Goal: Task Accomplishment & Management: Manage account settings

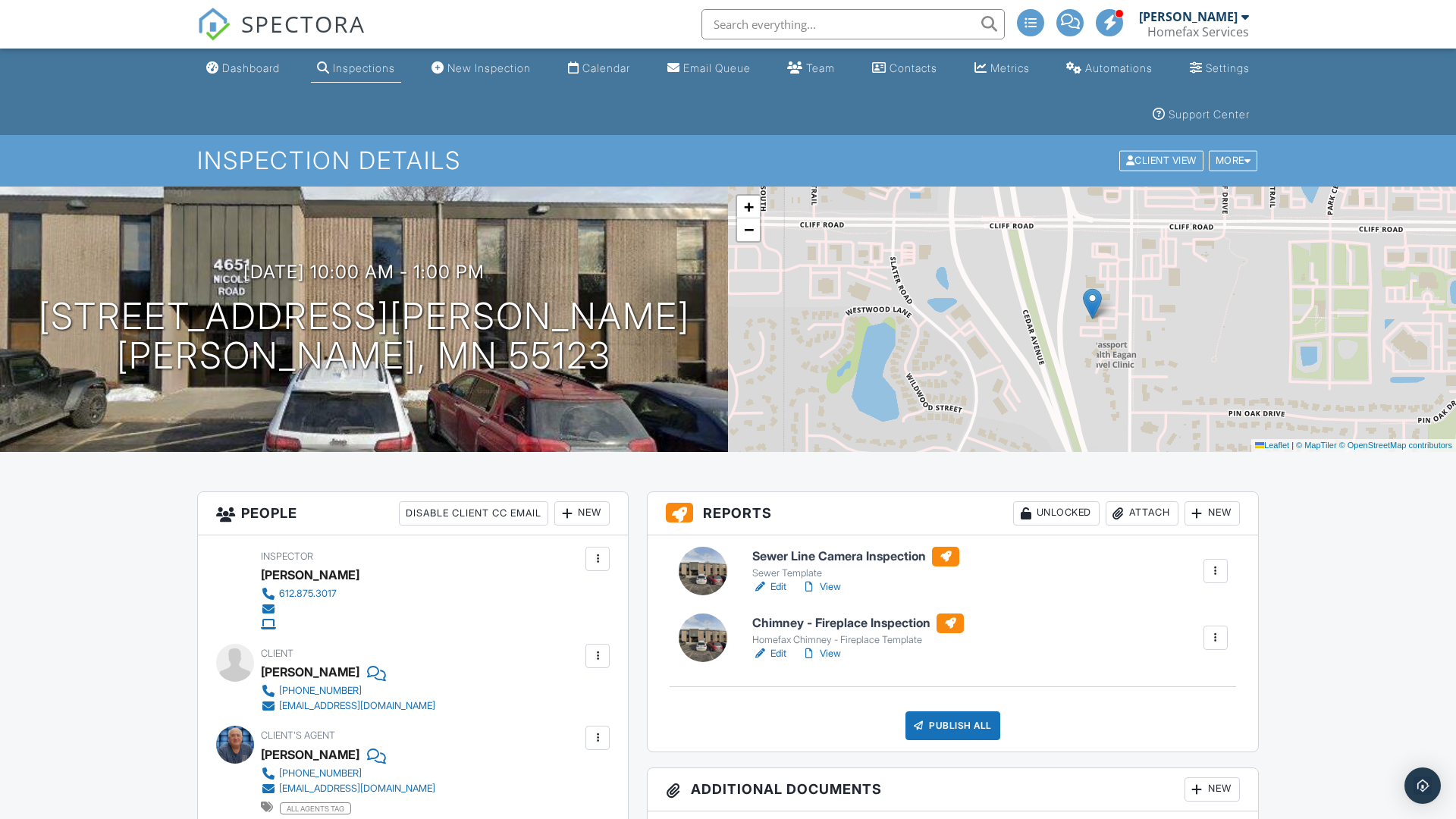
click at [364, 336] on h1 "4651 Nicols Rd Eagan, MN 55123" at bounding box center [364, 337] width 651 height 81
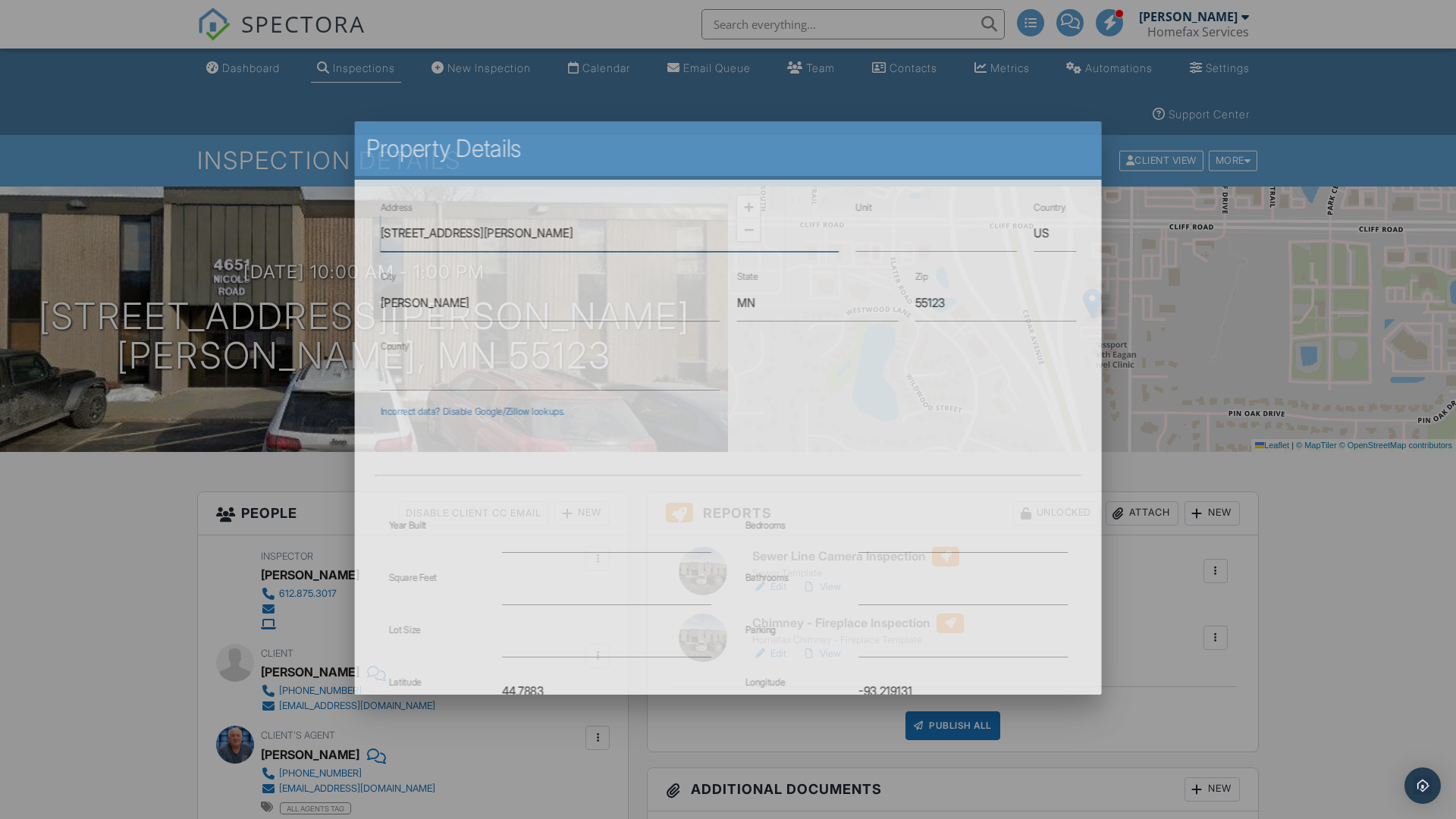
click at [609, 233] on input "4651 Nicols Rd" at bounding box center [608, 233] width 458 height 37
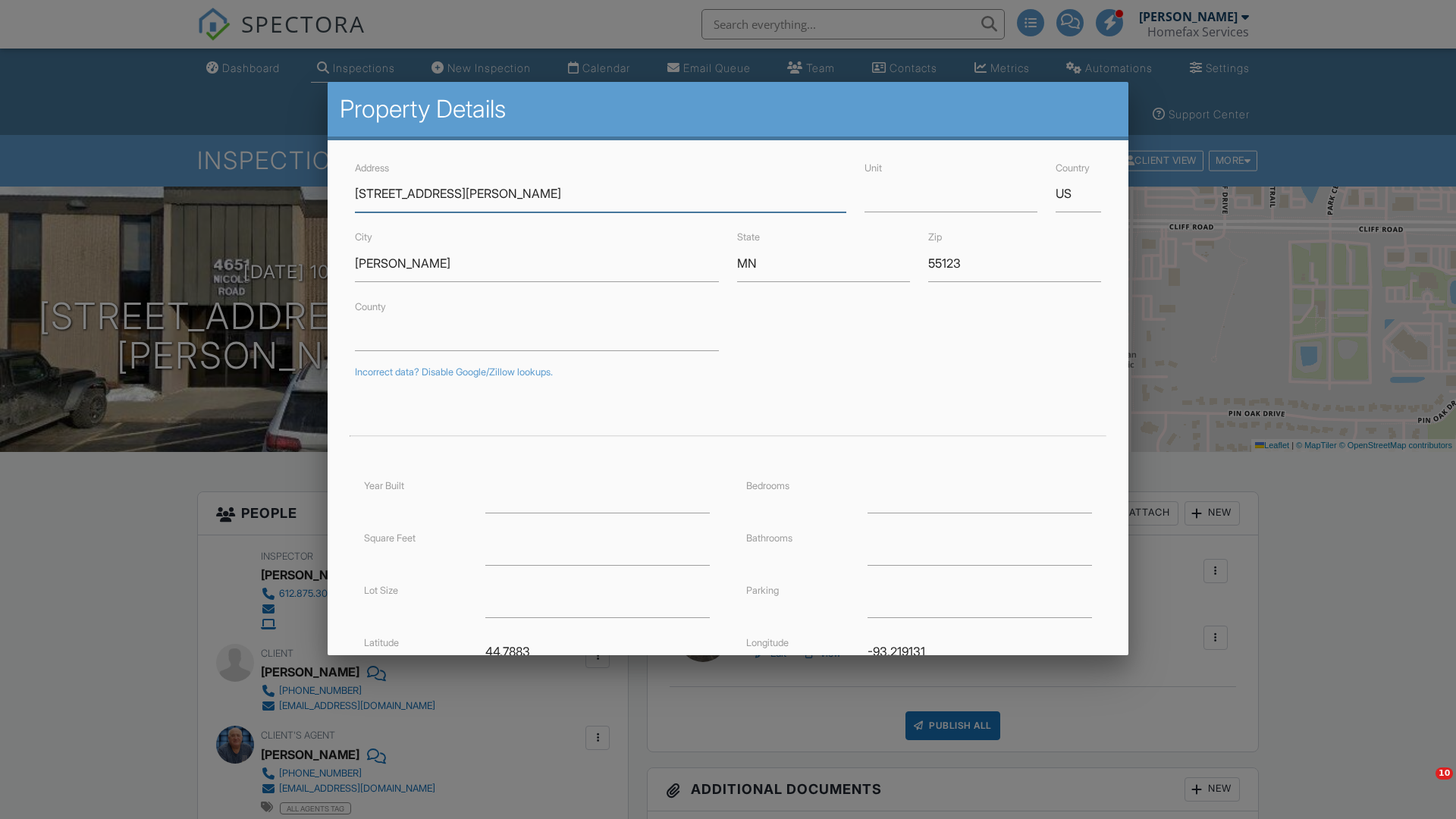
type input "651 Nicols Rd"
click at [537, 263] on input "Eagan" at bounding box center [537, 263] width 364 height 37
type input "Eagan"
type input "44.8040832"
type input "-93.2179679"
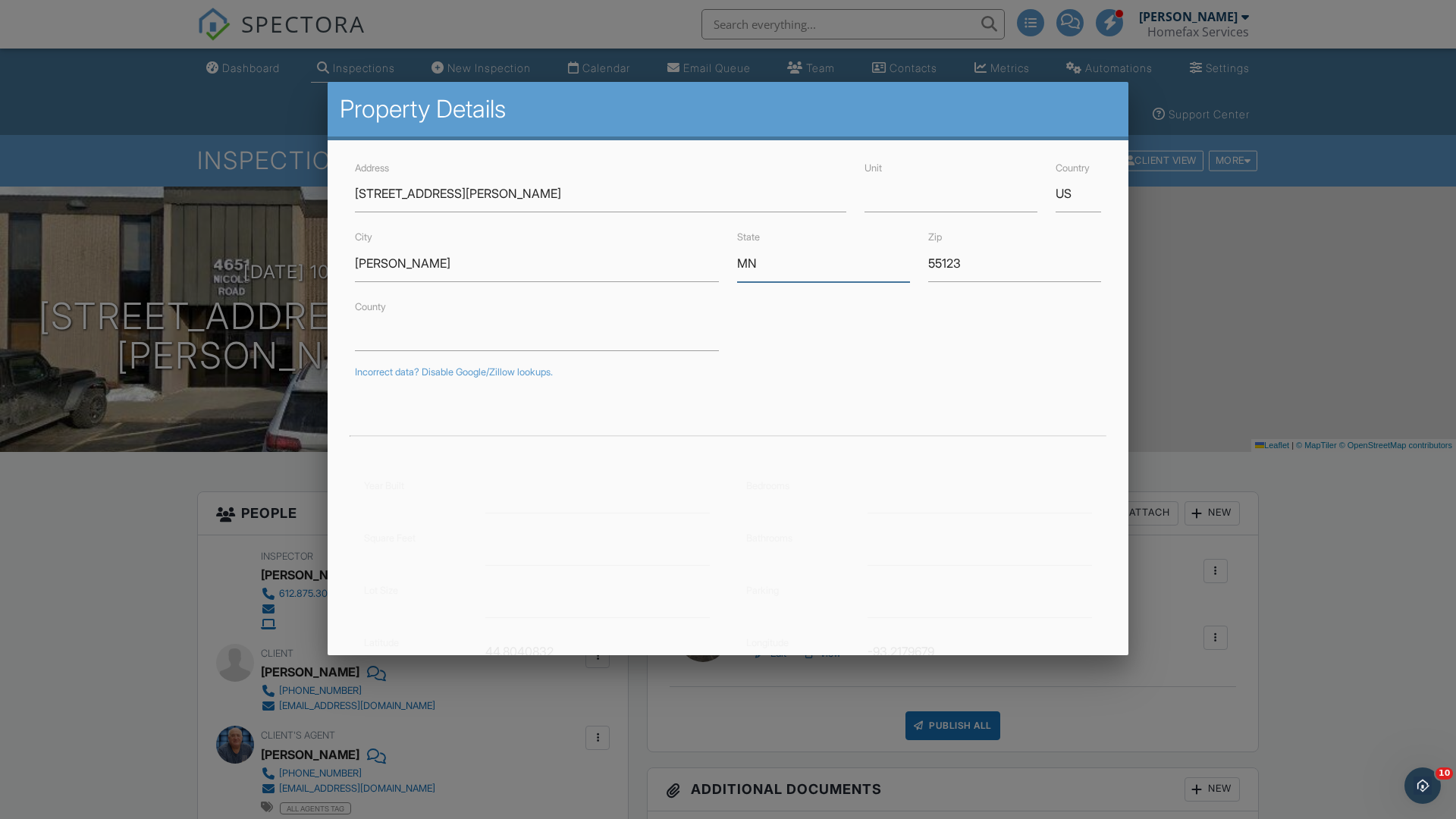
click at [824, 263] on input "MN" at bounding box center [823, 263] width 173 height 37
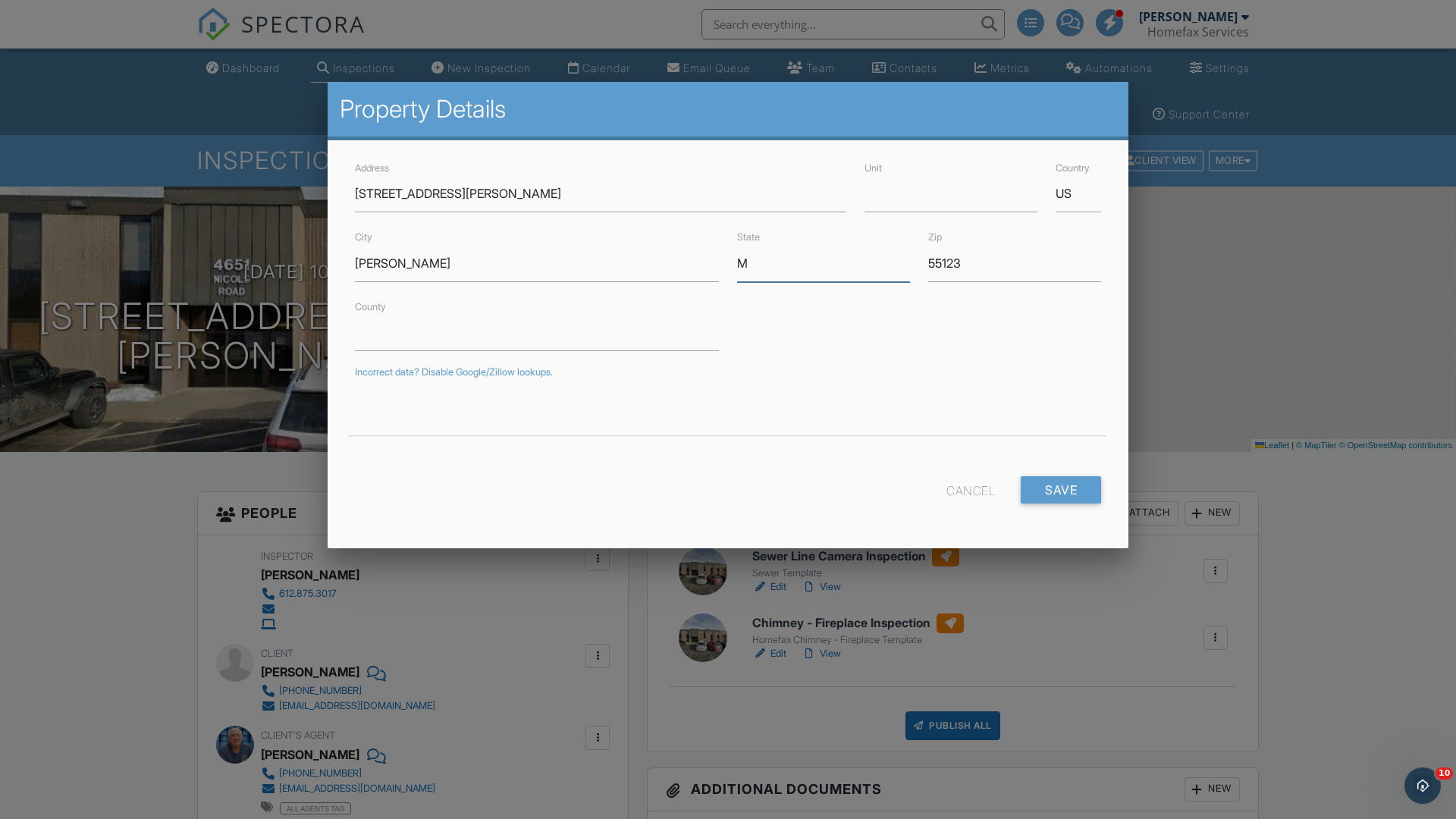
type input "MN"
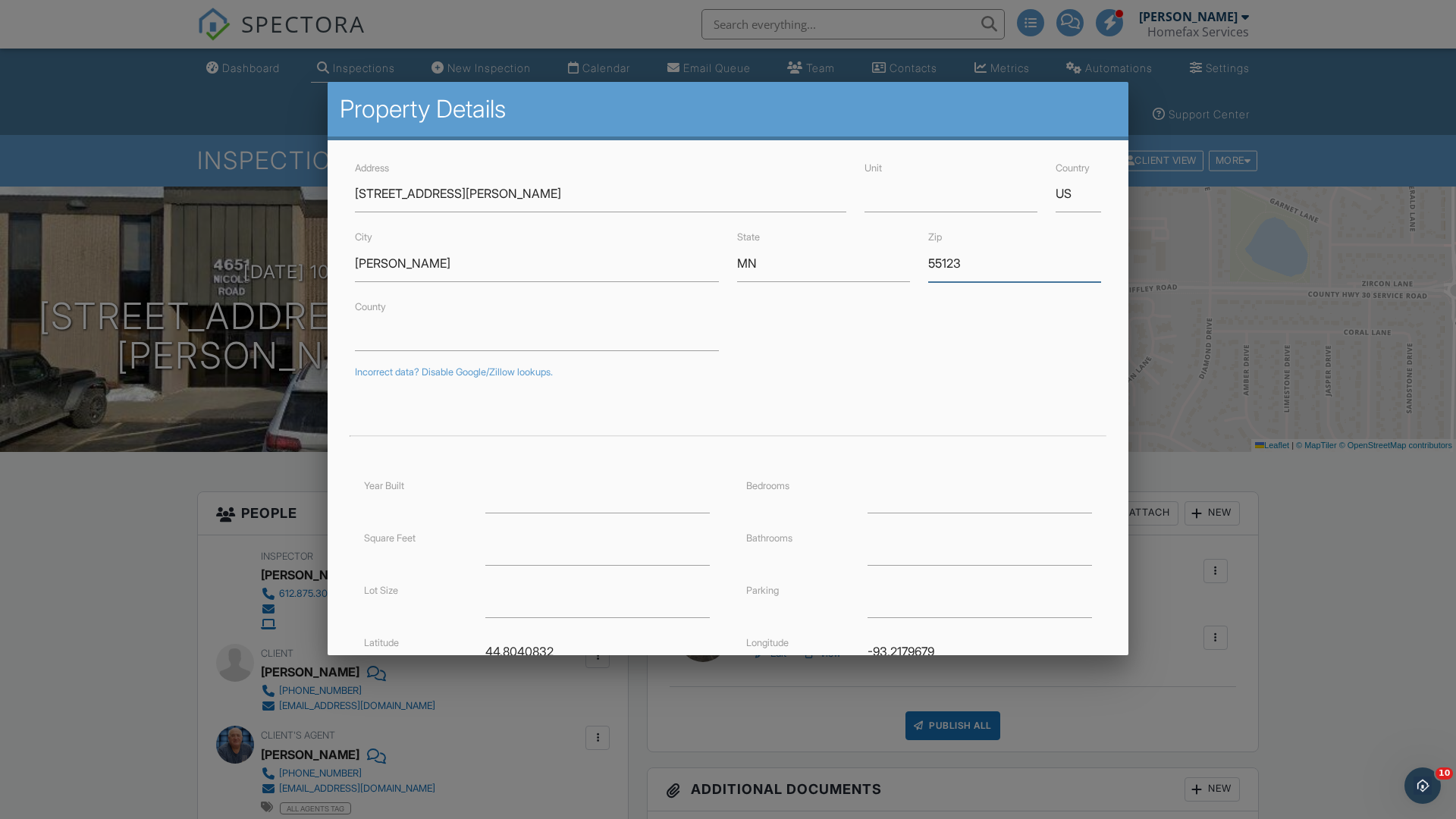
click at [1014, 263] on input "55123" at bounding box center [1014, 263] width 173 height 37
type input "55123"
type input "44.804083"
type input "-93.217967"
click at [1060, 768] on input "Save" at bounding box center [1061, 782] width 81 height 27
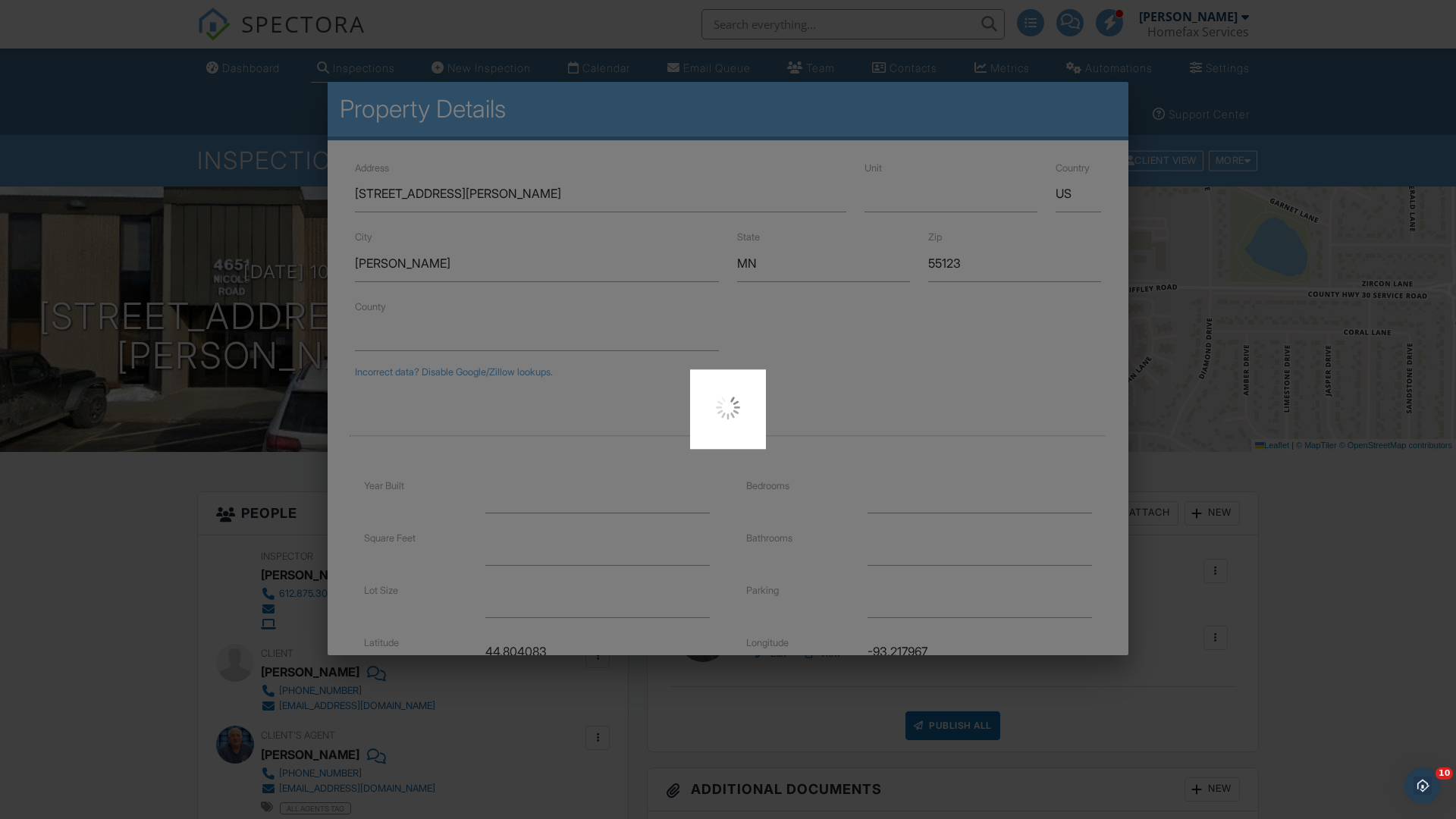
scroll to position [185, 0]
